Goal: Task Accomplishment & Management: Use online tool/utility

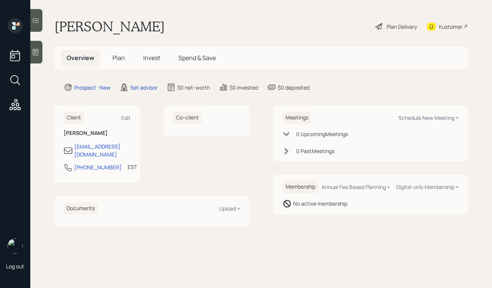
click at [34, 56] on icon at bounding box center [36, 52] width 8 height 8
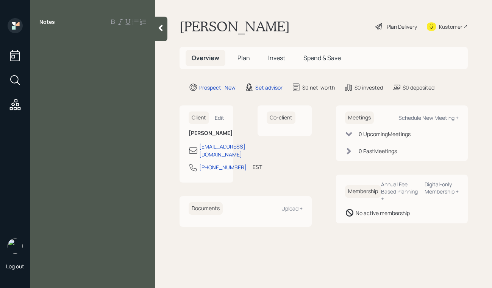
click at [160, 29] on icon at bounding box center [161, 28] width 4 height 6
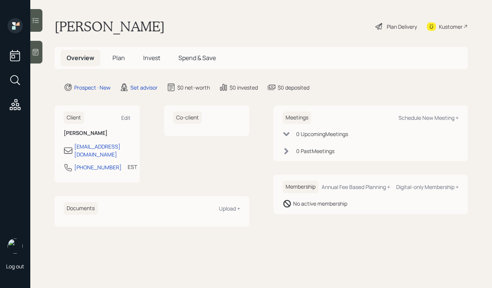
click at [40, 55] on div at bounding box center [36, 52] width 12 height 23
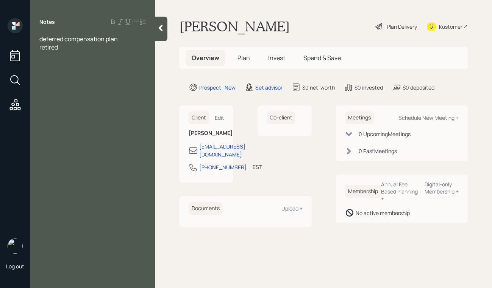
click at [125, 34] on div "Notes deferred compensation plan retired" at bounding box center [92, 148] width 125 height 261
click at [125, 41] on div "deferred compensation plan" at bounding box center [92, 39] width 107 height 8
click at [76, 49] on div "retired" at bounding box center [92, 47] width 107 height 8
click at [84, 47] on div "retired, 57" at bounding box center [92, 47] width 107 height 8
click at [132, 36] on span "deferred compensation plan 401A" at bounding box center [85, 39] width 93 height 8
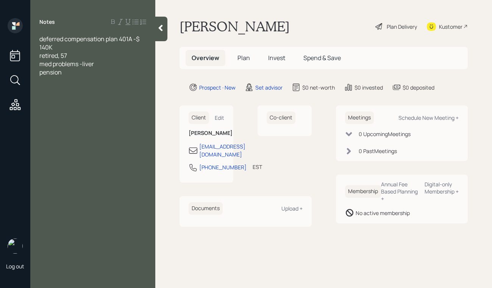
click at [39, 50] on div "deferred compensation plan 401A -$ 140K retired, 57 med problems -liver pension" at bounding box center [92, 56] width 125 height 42
click at [39, 49] on div "deferred compensation plan 401A -$ 140K retired, 57 med problems -liver pension" at bounding box center [92, 56] width 125 height 42
click at [40, 47] on span "deferred compensation plan 401A -$ 140K" at bounding box center [89, 43] width 101 height 17
click at [42, 49] on span "deferred compensation plan 401A -$140K" at bounding box center [86, 43] width 94 height 17
click at [63, 85] on div "Notes deferred compensation plan 401A - $140K retired, 57 med problems -liver p…" at bounding box center [92, 148] width 125 height 261
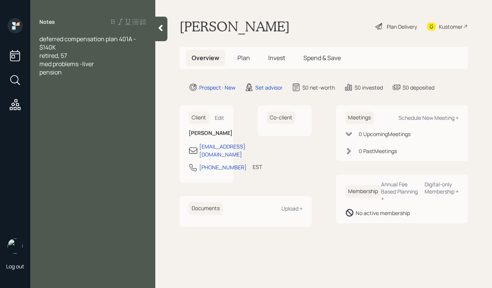
click at [75, 78] on div "Notes deferred compensation plan 401A - $140K retired, 57 med problems -liver p…" at bounding box center [92, 148] width 125 height 261
click at [72, 75] on div "pension" at bounding box center [92, 72] width 107 height 8
click at [39, 37] on span "deferred compensation plan 401A - $140K" at bounding box center [88, 43] width 98 height 17
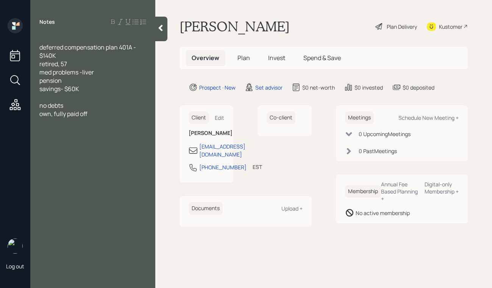
click at [48, 34] on div "Notes deferred compensation plan 401A - $140K retired, 57 med problems -liver p…" at bounding box center [92, 148] width 125 height 261
click at [48, 36] on div at bounding box center [92, 39] width 107 height 8
click at [81, 78] on div "pension" at bounding box center [92, 80] width 107 height 8
click at [51, 114] on span "own, fully paid off" at bounding box center [63, 114] width 48 height 8
click at [97, 115] on div "owns, fully paid off" at bounding box center [92, 114] width 107 height 8
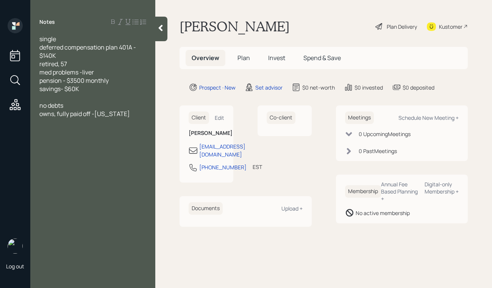
click at [451, 27] on div "Kustomer" at bounding box center [450, 27] width 23 height 8
click at [430, 119] on div "Schedule New Meeting +" at bounding box center [428, 117] width 60 height 7
select select "round-robin"
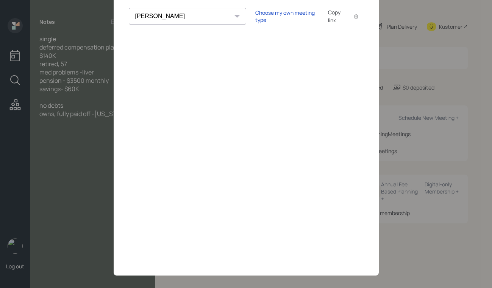
scroll to position [52, 0]
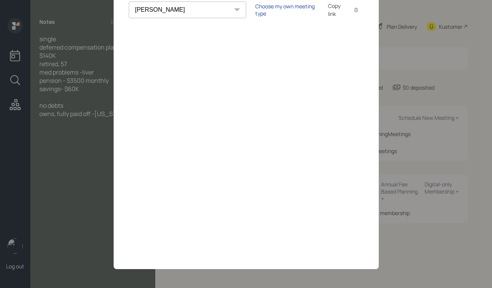
click at [255, 13] on div "Choose my own meeting type" at bounding box center [287, 10] width 64 height 14
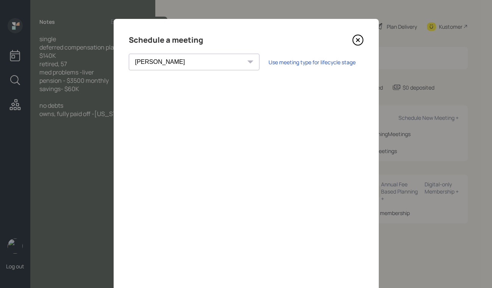
click at [356, 42] on icon at bounding box center [357, 39] width 11 height 11
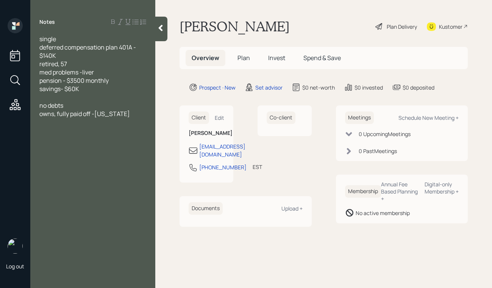
click at [70, 41] on div "single" at bounding box center [92, 39] width 107 height 8
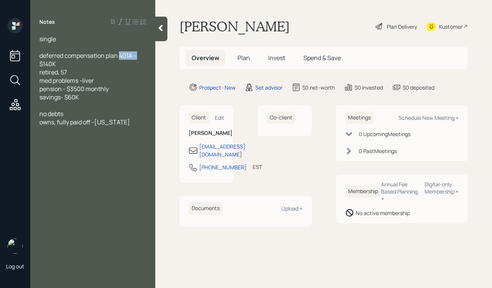
drag, startPoint x: 139, startPoint y: 57, endPoint x: 120, endPoint y: 56, distance: 19.3
click at [120, 56] on div "deferred compensation plan 401A - $140K" at bounding box center [92, 59] width 107 height 17
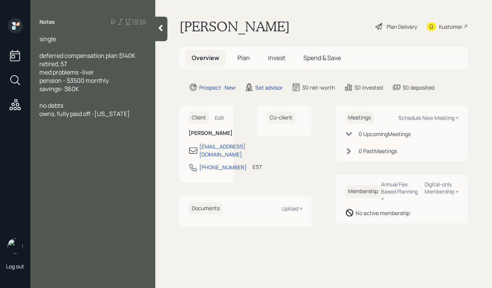
click at [60, 45] on div at bounding box center [92, 47] width 107 height 8
click at [120, 82] on div "pension - $3500 monthly" at bounding box center [92, 80] width 107 height 8
